Goal: Transaction & Acquisition: Purchase product/service

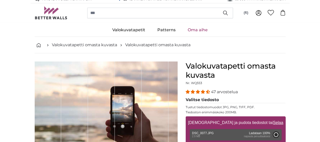
type input "158"
type input "237"
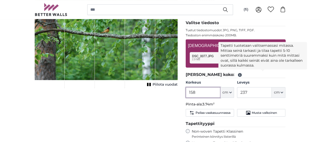
scroll to position [81, 0]
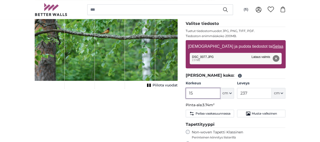
type input "1"
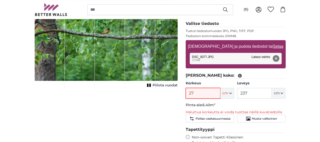
type input "2"
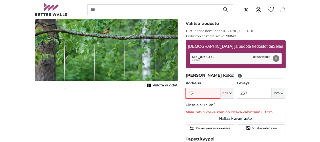
type input "158"
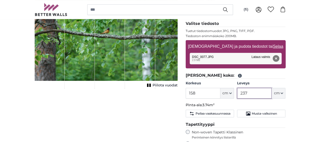
drag, startPoint x: 278, startPoint y: 91, endPoint x: 271, endPoint y: 91, distance: 7.4
click at [271, 91] on input "237" at bounding box center [254, 93] width 35 height 11
click at [269, 107] on fieldset "[PERSON_NAME] koko: Korkeus 158 ft cm Centimeter (cm) Inches (inch) Feet (ft. i…" at bounding box center [236, 95] width 100 height 47
click at [279, 56] on button "Poista" at bounding box center [276, 58] width 7 height 7
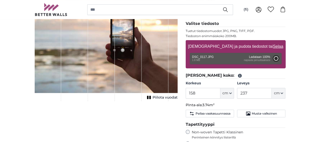
type input "150"
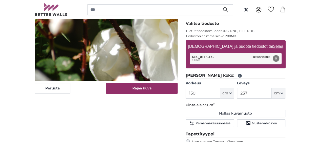
click at [164, 49] on cropper-handle at bounding box center [137, 57] width 205 height 130
drag, startPoint x: 283, startPoint y: 92, endPoint x: 272, endPoint y: 92, distance: 11.1
click at [272, 92] on input "237" at bounding box center [254, 93] width 35 height 11
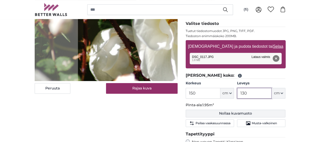
type input "130"
click at [258, 113] on button "Nollaa kuvamuoto" at bounding box center [236, 113] width 100 height 8
type input "200"
type input "300"
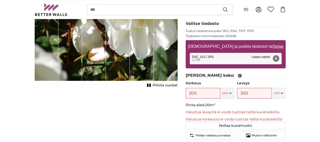
click at [279, 56] on button "Poista" at bounding box center [276, 58] width 7 height 7
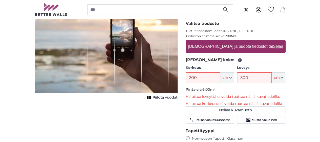
click at [286, 86] on fieldset "[PERSON_NAME] koko: Korkeus 200 ft cm Centimeter (cm) Inches (inch) Feet (ft. i…" at bounding box center [236, 91] width 100 height 69
click at [272, 77] on input "300" at bounding box center [254, 77] width 35 height 11
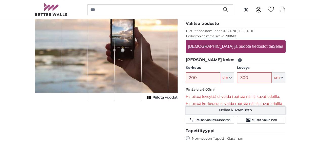
click at [270, 108] on button "Nollaa kuvamuoto" at bounding box center [236, 110] width 100 height 8
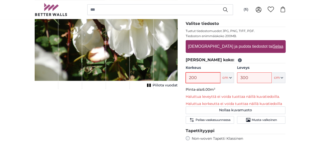
drag, startPoint x: 229, startPoint y: 76, endPoint x: 219, endPoint y: 76, distance: 9.4
click at [219, 76] on input "200" at bounding box center [203, 77] width 35 height 11
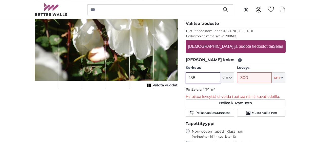
type input "158"
click at [178, 45] on div "1 of 1" at bounding box center [106, 36] width 143 height 103
drag, startPoint x: 284, startPoint y: 75, endPoint x: 272, endPoint y: 75, distance: 12.4
click at [272, 75] on input "300" at bounding box center [254, 77] width 35 height 11
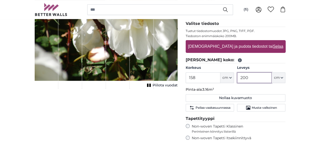
type input "200"
click at [266, 85] on fieldset "[PERSON_NAME] koko: Korkeus 158 ft cm Centimeter (cm) Inches (inch) Feet (ft. i…" at bounding box center [236, 85] width 100 height 56
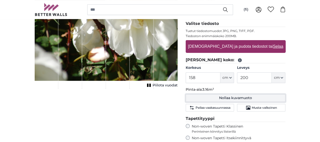
click at [262, 97] on button "Nollaa kuvamuoto" at bounding box center [236, 98] width 100 height 8
type input "200"
type input "300"
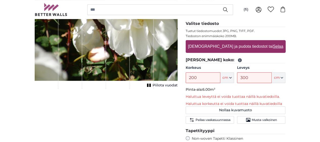
click at [269, 45] on label "[DEMOGRAPHIC_DATA] ja pudota tiedostot tai Selaa" at bounding box center [235, 46] width 99 height 10
click at [269, 42] on input "[DEMOGRAPHIC_DATA] ja pudota tiedostot tai Selaa" at bounding box center [236, 41] width 100 height 2
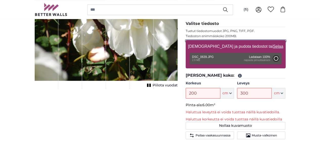
type input "150"
type input "130"
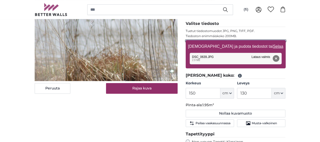
click at [97, 85] on cropper-handle at bounding box center [125, 53] width 119 height 137
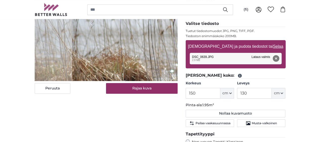
click at [279, 58] on button "Poista" at bounding box center [276, 58] width 7 height 7
type input "200"
type input "300"
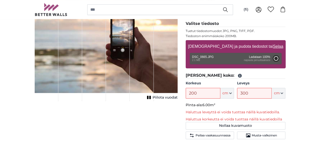
type input "158"
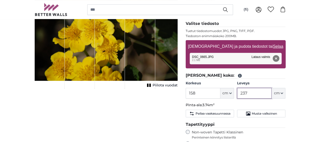
drag, startPoint x: 279, startPoint y: 92, endPoint x: 272, endPoint y: 92, distance: 7.1
click at [272, 92] on input "237" at bounding box center [254, 93] width 35 height 11
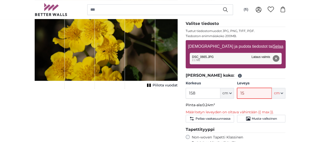
type input "150"
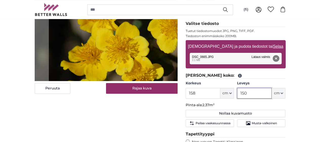
click at [135, 81] on cropper-handle at bounding box center [114, 54] width 130 height 137
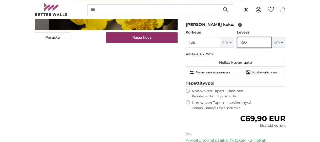
scroll to position [81, 0]
